Goal: Task Accomplishment & Management: Use online tool/utility

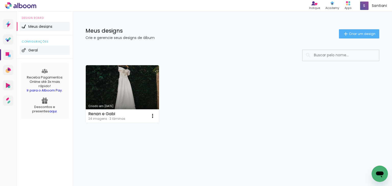
click at [36, 49] on span "Geral" at bounding box center [32, 51] width 9 height 4
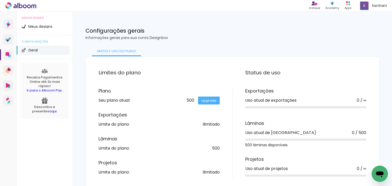
scroll to position [6, 0]
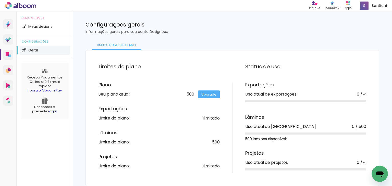
click at [49, 112] on link "aqui" at bounding box center [52, 111] width 7 height 5
click at [31, 30] on li "Meus designs" at bounding box center [45, 26] width 50 height 9
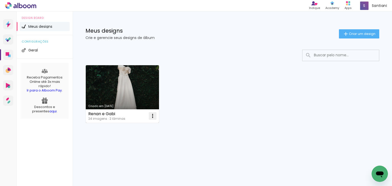
click at [151, 118] on iron-icon at bounding box center [153, 116] width 6 height 6
click at [140, 126] on paper-item "Abrir" at bounding box center [132, 128] width 51 height 10
